Goal: Task Accomplishment & Management: Manage account settings

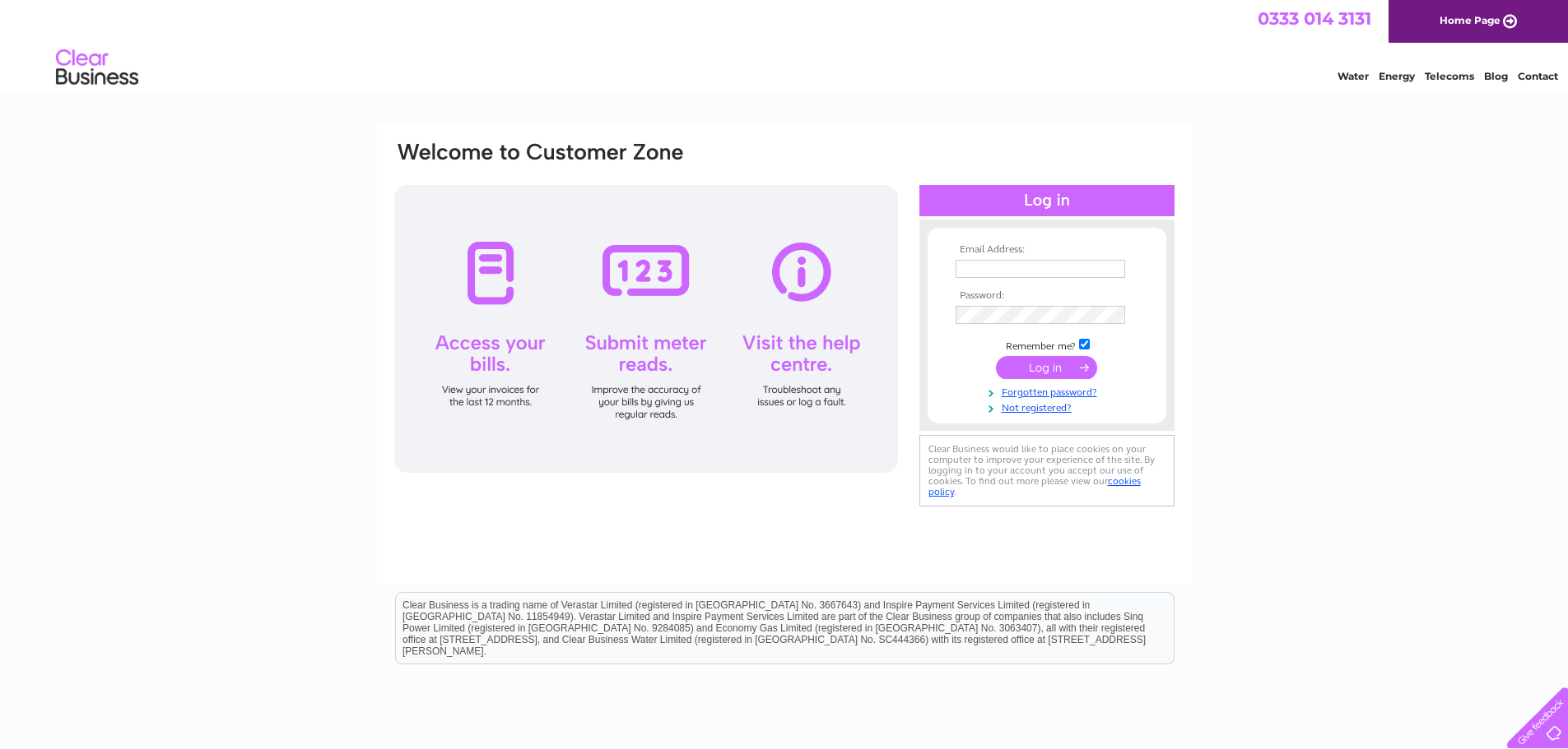
click at [957, 282] on td at bounding box center [1046, 286] width 191 height 8
click at [966, 268] on input "text" at bounding box center [1040, 269] width 169 height 18
click at [1023, 271] on input "text" at bounding box center [1041, 270] width 171 height 20
type input "[EMAIL_ADDRESS][DOMAIN_NAME]"
click at [996, 357] on input "submit" at bounding box center [1046, 369] width 101 height 23
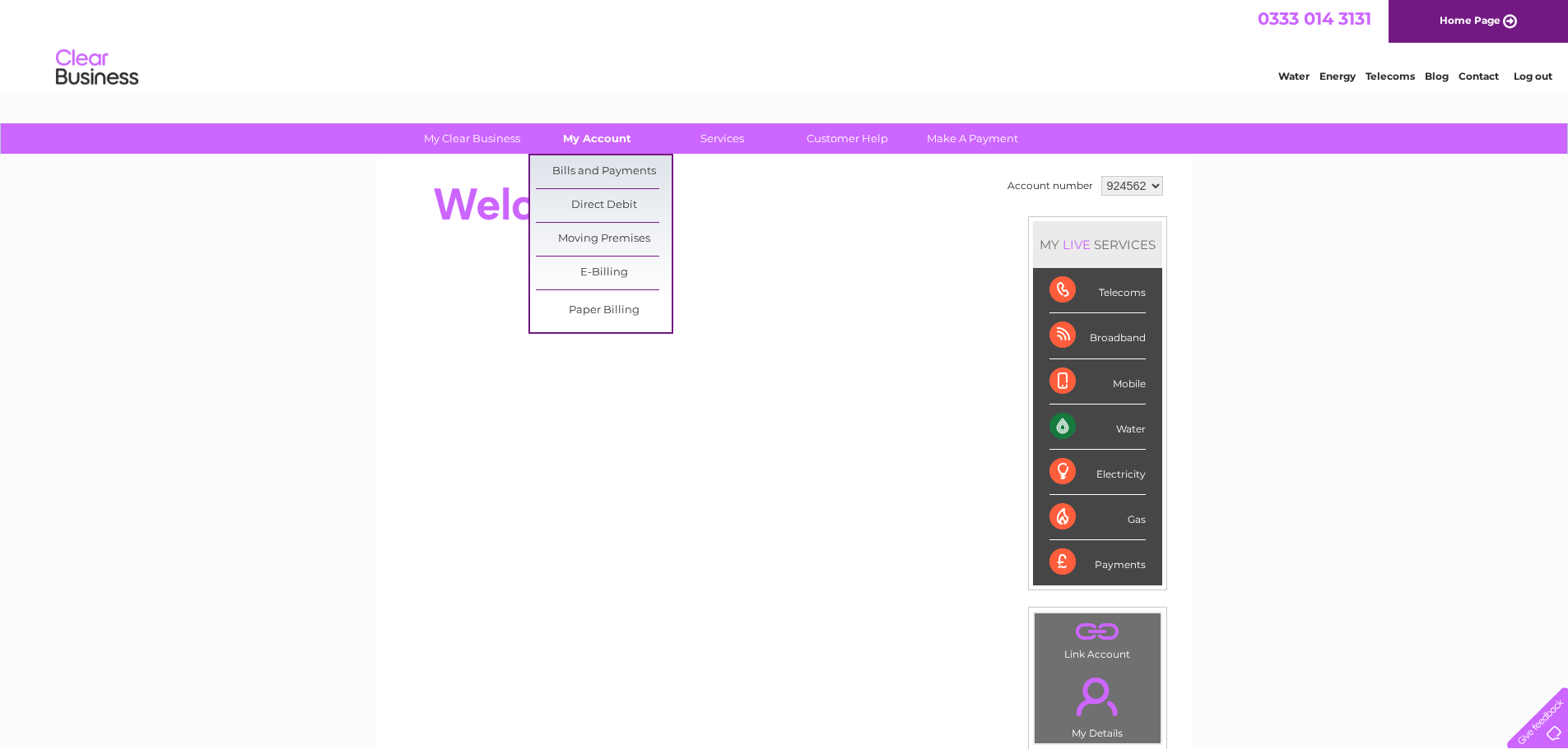
click at [618, 145] on link "My Account" at bounding box center [596, 139] width 135 height 30
click at [607, 166] on link "Bills and Payments" at bounding box center [603, 172] width 135 height 33
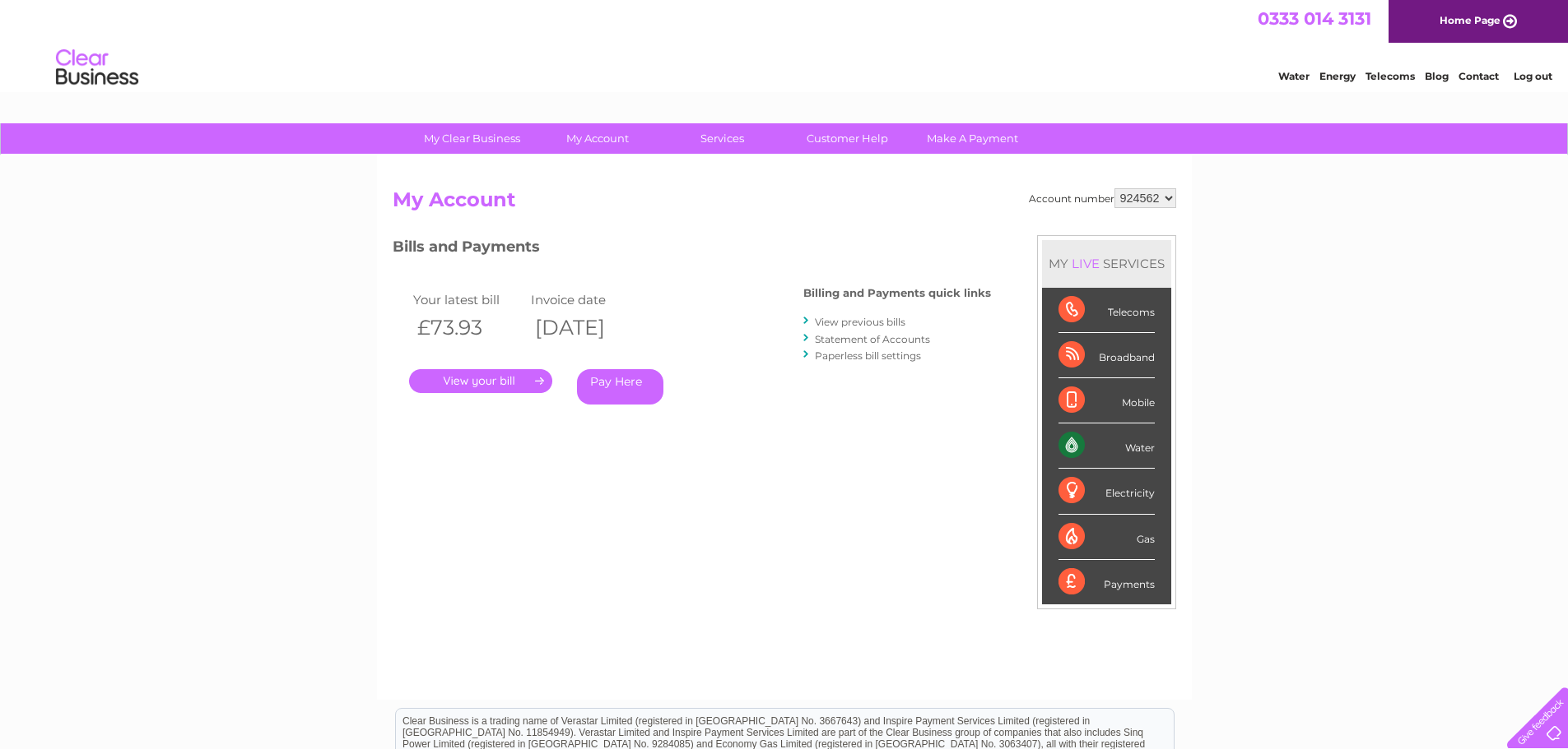
click at [496, 383] on link "." at bounding box center [481, 381] width 143 height 24
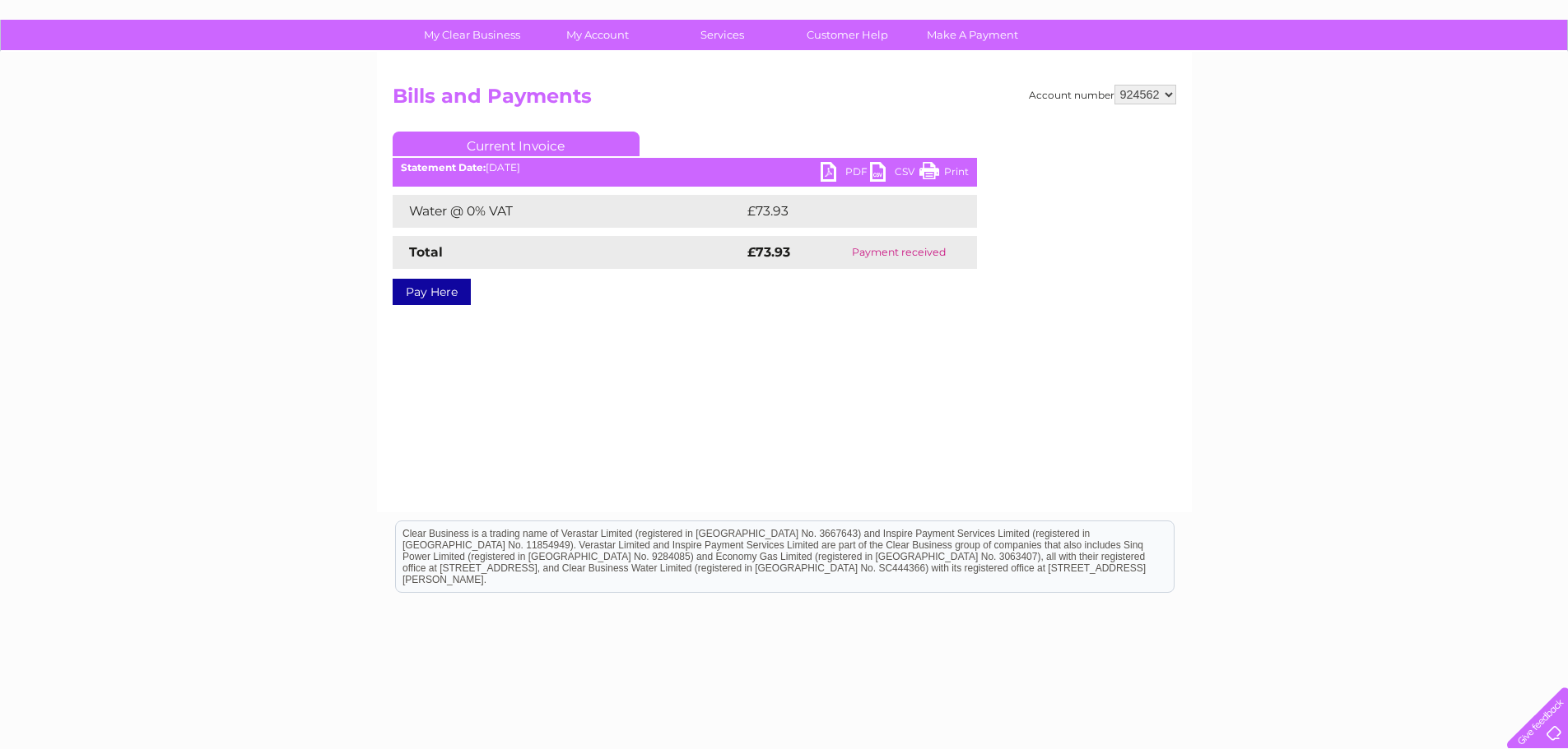
scroll to position [78, 0]
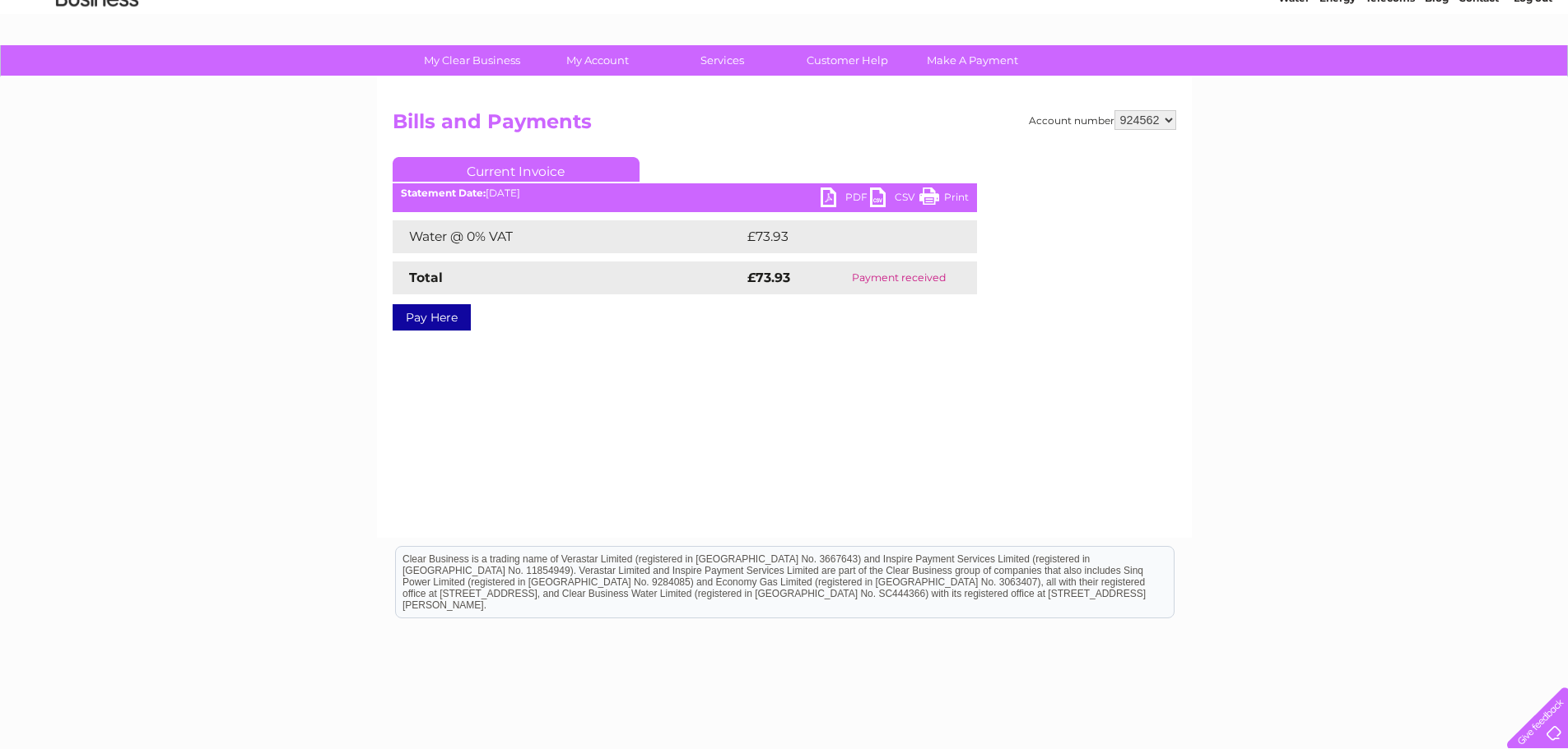
click at [849, 196] on link "PDF" at bounding box center [845, 199] width 49 height 24
